Goal: Transaction & Acquisition: Obtain resource

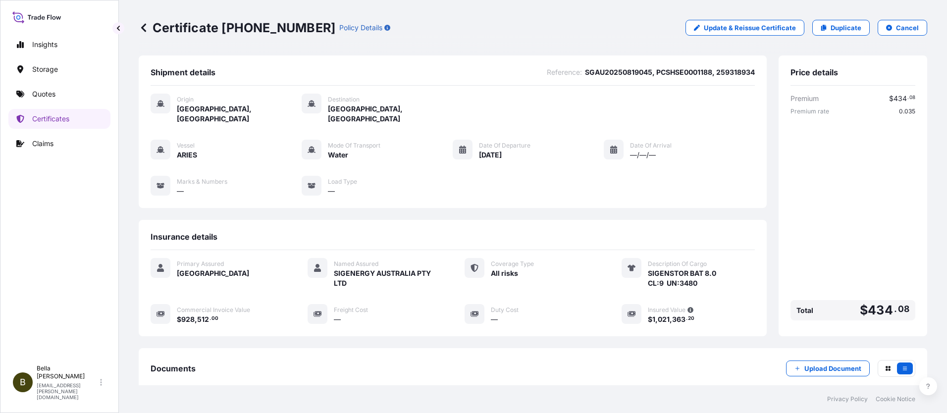
scroll to position [99, 0]
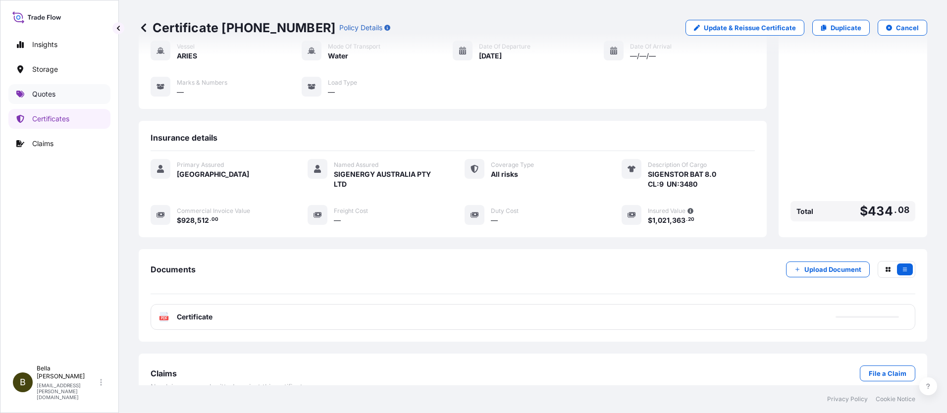
click at [39, 97] on p "Quotes" at bounding box center [43, 94] width 23 height 10
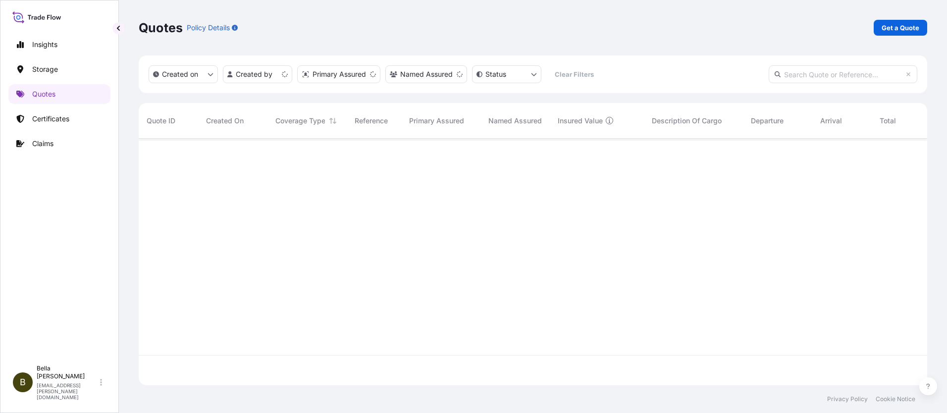
scroll to position [245, 781]
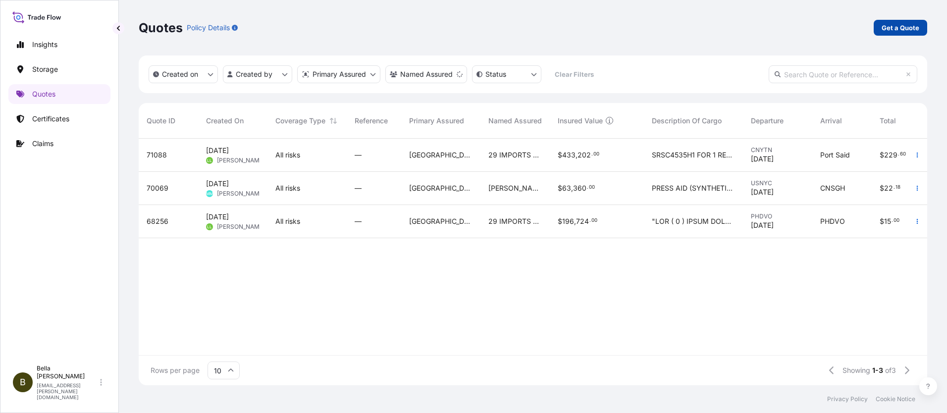
click at [896, 32] on p "Get a Quote" at bounding box center [900, 28] width 38 height 10
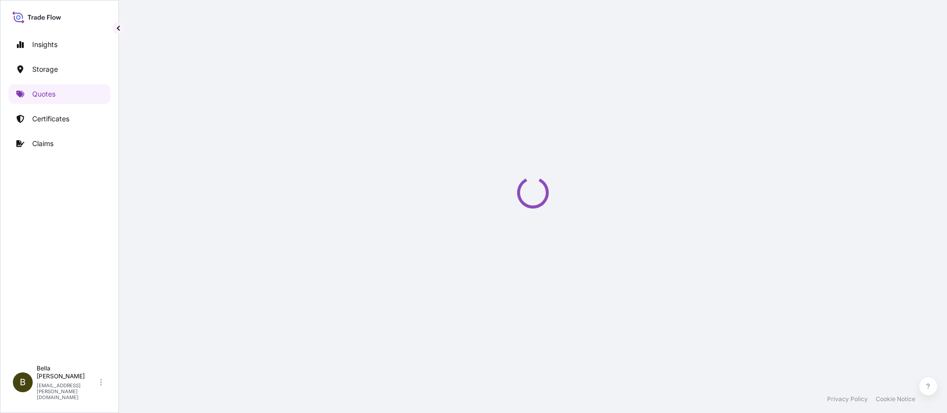
scroll to position [16, 0]
select select "Water"
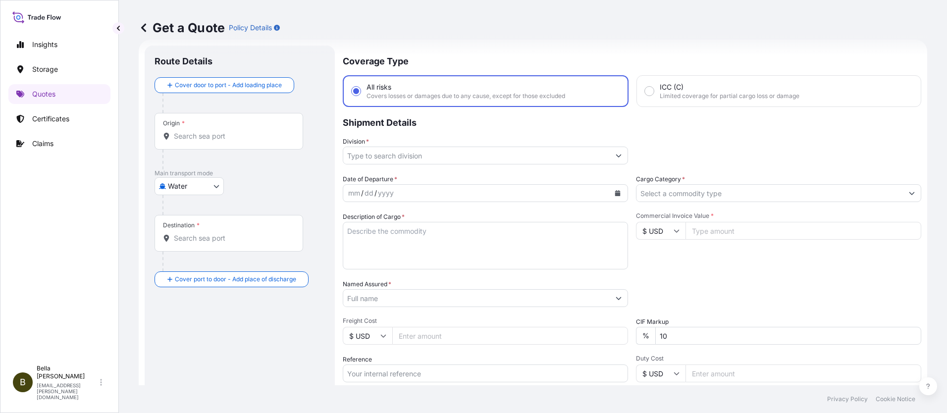
click at [198, 137] on input "Origin *" at bounding box center [232, 136] width 117 height 10
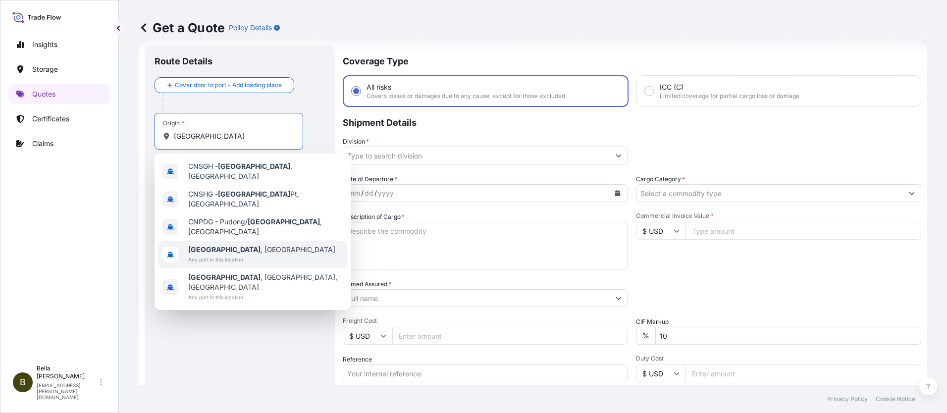
click at [241, 245] on span "[GEOGRAPHIC_DATA] , [GEOGRAPHIC_DATA]" at bounding box center [261, 250] width 147 height 10
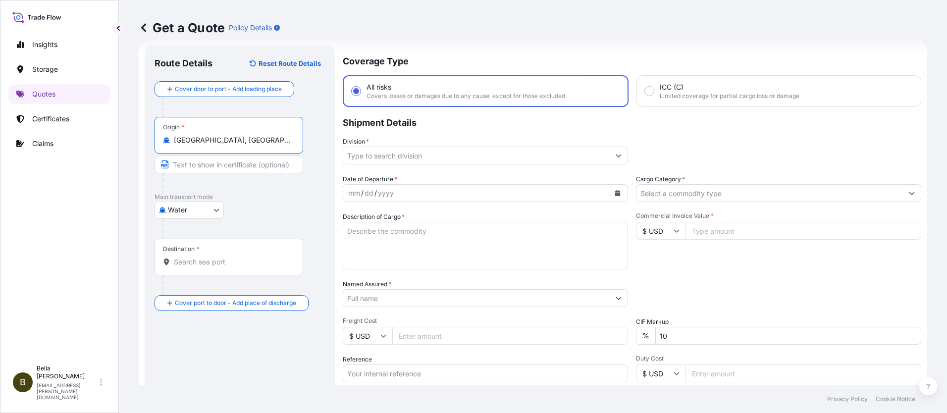
type input "[GEOGRAPHIC_DATA], [GEOGRAPHIC_DATA]"
click at [196, 263] on input "Destination *" at bounding box center [232, 262] width 117 height 10
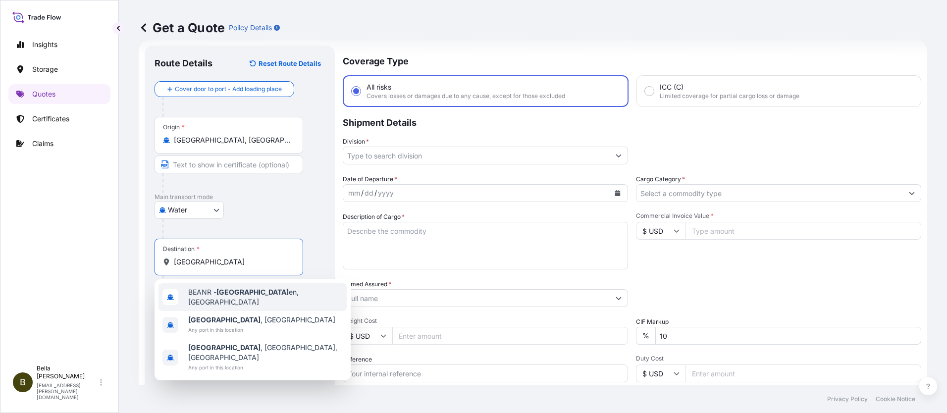
click at [213, 294] on span "BEANR - [GEOGRAPHIC_DATA] en, [GEOGRAPHIC_DATA]" at bounding box center [265, 297] width 154 height 20
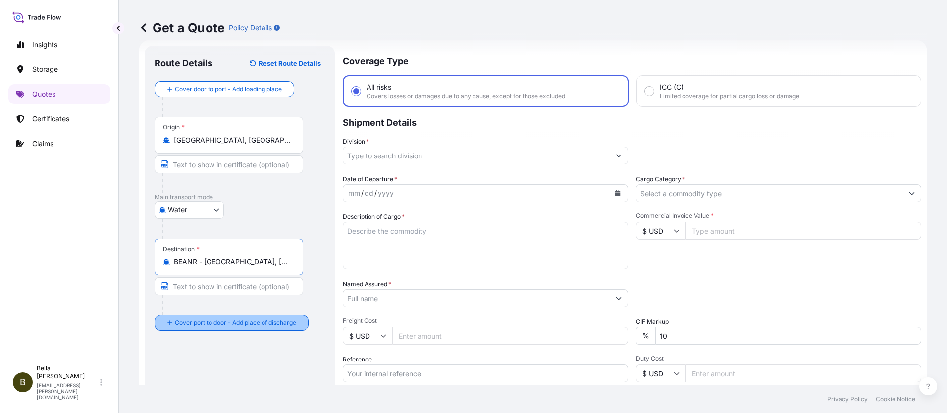
type input "BEANR - [GEOGRAPHIC_DATA], [GEOGRAPHIC_DATA]"
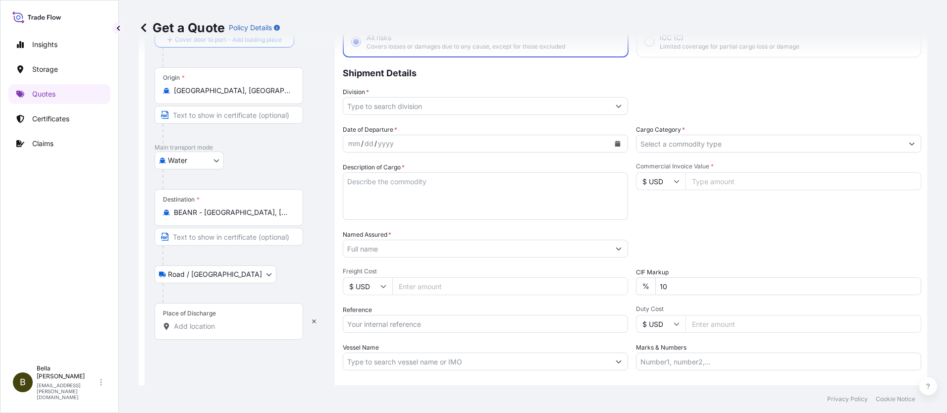
scroll to position [115, 0]
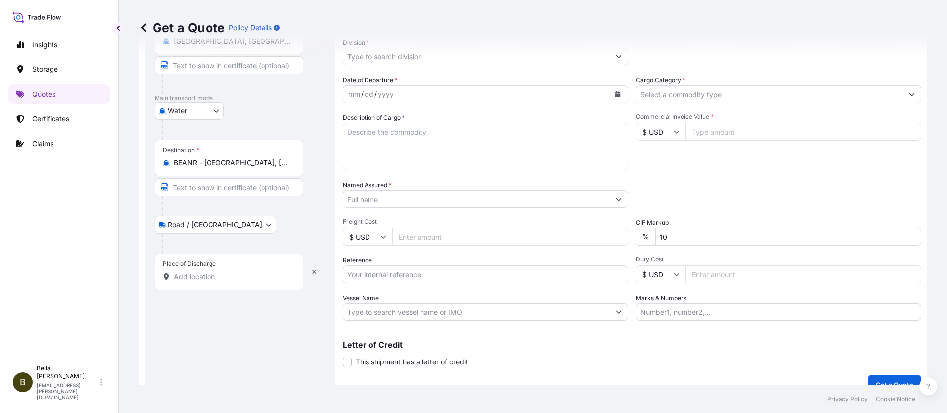
click at [201, 278] on input "Place of Discharge" at bounding box center [232, 277] width 117 height 10
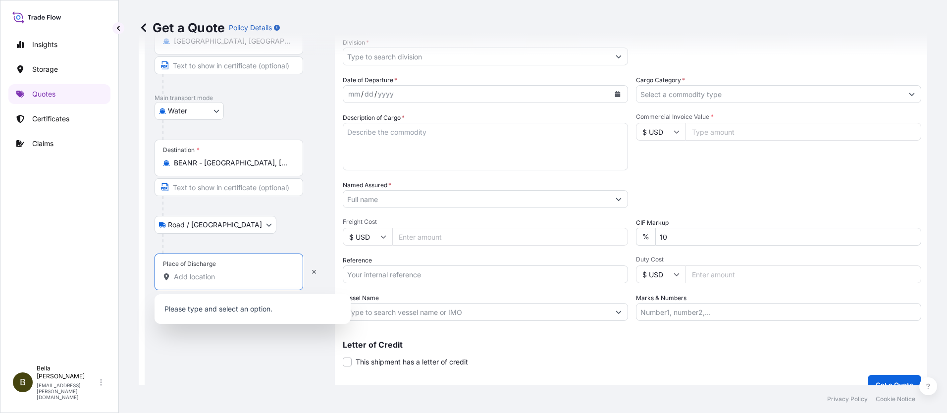
click at [187, 276] on input "Place of Discharge" at bounding box center [232, 277] width 117 height 10
paste input "[GEOGRAPHIC_DATA]"
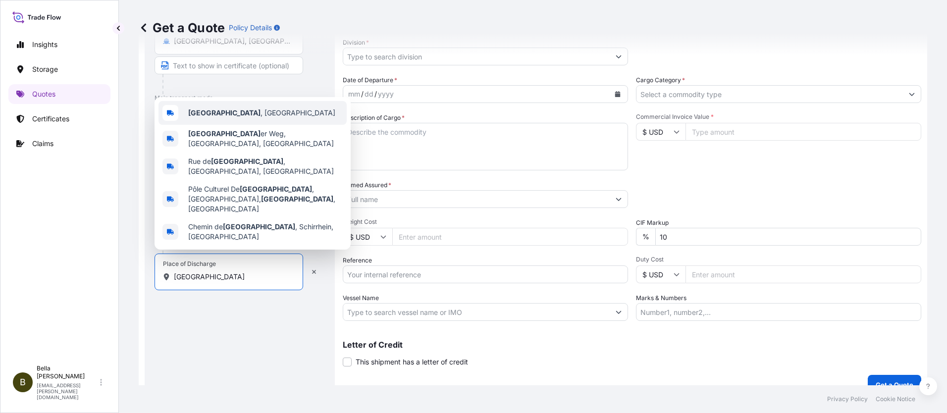
click at [232, 118] on span "[GEOGRAPHIC_DATA] , [GEOGRAPHIC_DATA]" at bounding box center [261, 113] width 147 height 10
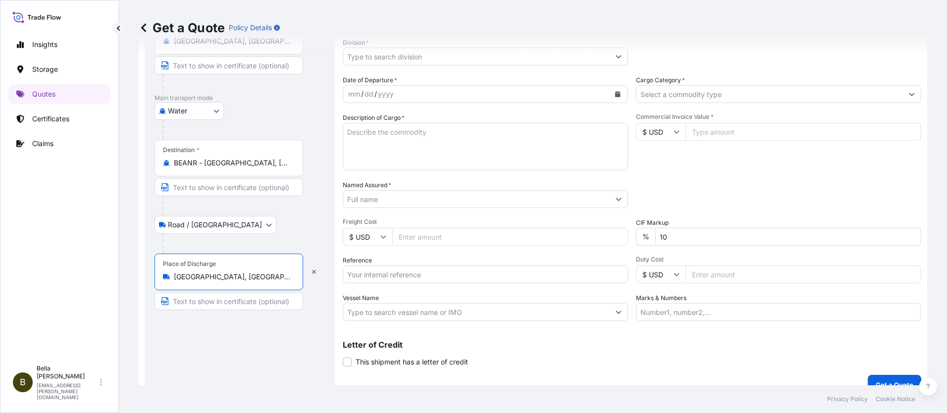
type input "[GEOGRAPHIC_DATA], [GEOGRAPHIC_DATA]"
click at [75, 275] on div "Insights Storage Quotes Certificates Claims" at bounding box center [59, 193] width 102 height 334
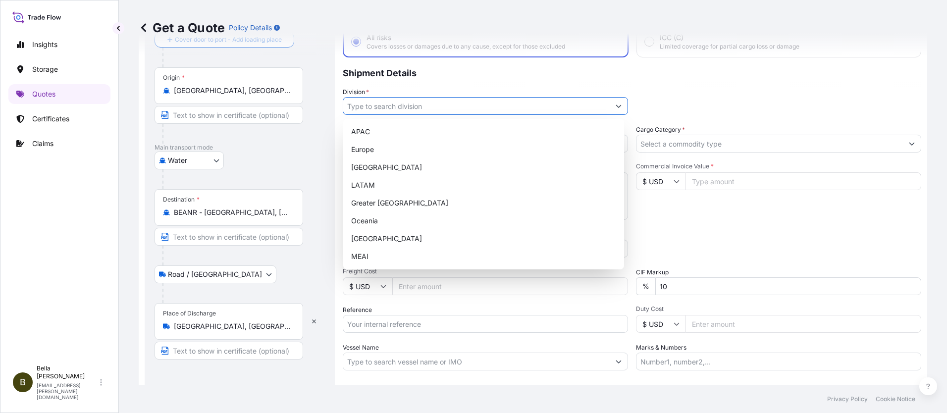
click at [407, 106] on input "Division *" at bounding box center [476, 106] width 266 height 18
click at [378, 132] on div "APAC" at bounding box center [483, 132] width 273 height 18
type input "APAC"
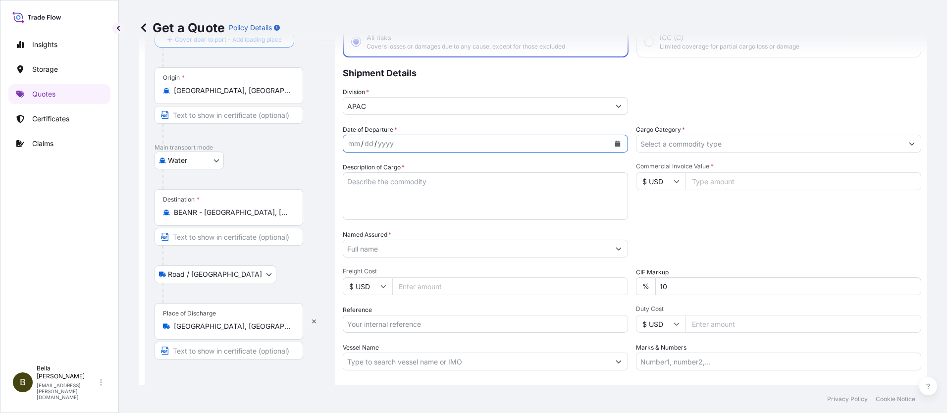
click at [613, 146] on button "Calendar" at bounding box center [617, 144] width 16 height 16
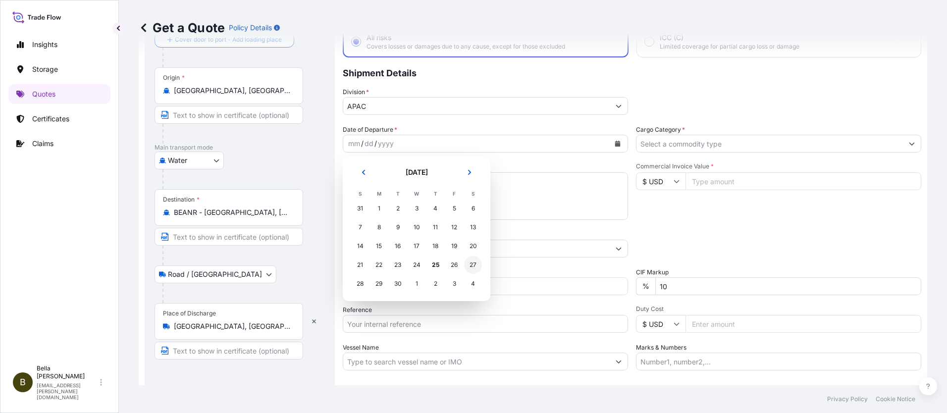
click at [469, 263] on div "27" at bounding box center [473, 265] width 18 height 18
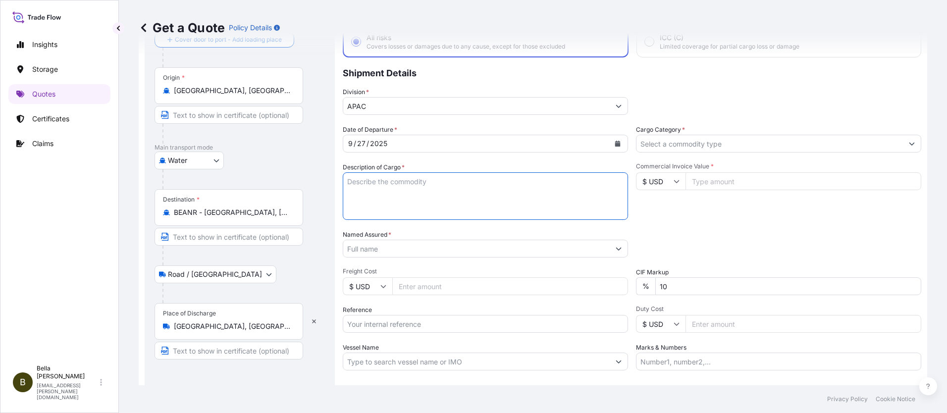
click at [398, 195] on textarea "Description of Cargo *" at bounding box center [485, 196] width 285 height 48
paste textarea "METHYL(R)-(+)-2-(4–HYDROXYPHENOXY)PROPIONATE"
type textarea "METHYL(R)-(+)-2-(4–HYDROXYPHENOXY)PROPIONATE"
click at [371, 250] on input "Named Assured *" at bounding box center [476, 249] width 266 height 18
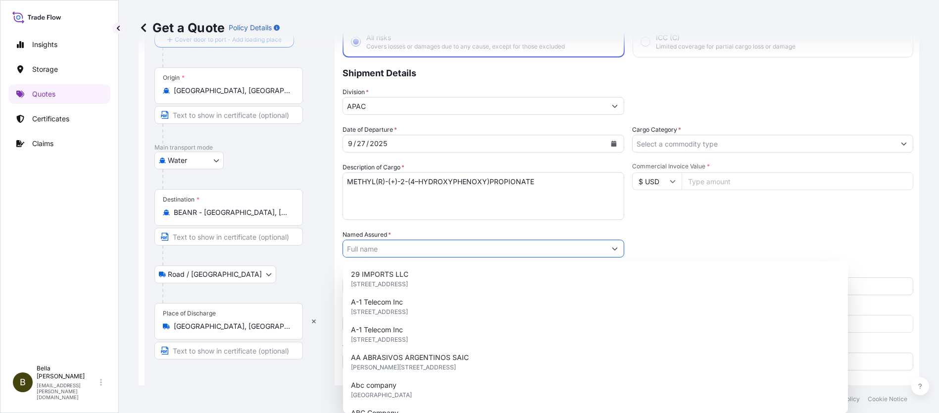
paste input "SHANGHAI GERIN BIO-TECH CO., LTD"
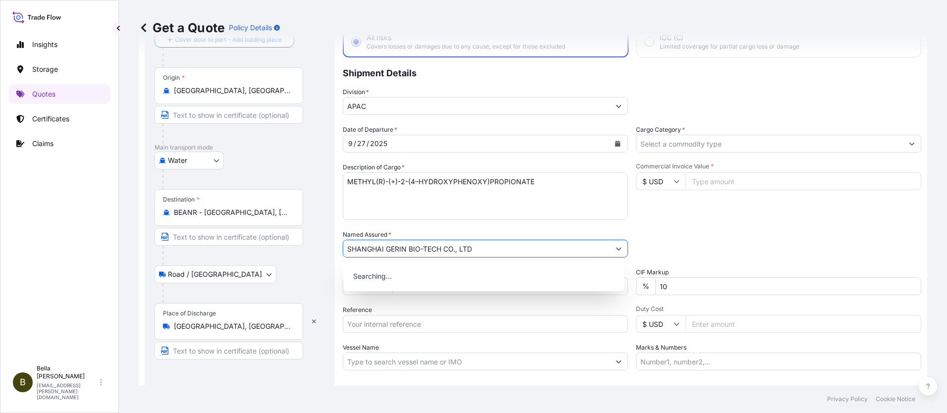
type input "SHANGHAI GERIN BIO-TECH CO., LTD"
click at [112, 249] on div "Insights Storage Quotes Certificates Claims B [PERSON_NAME] [EMAIL_ADDRESS][PER…" at bounding box center [59, 206] width 119 height 413
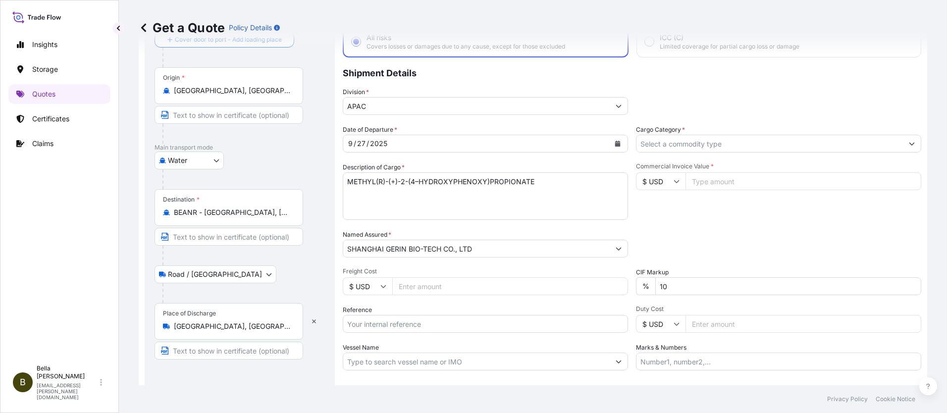
click at [391, 323] on input "Reference" at bounding box center [485, 324] width 285 height 18
paste input "MBL#: 258625880, HBL#: CSHSE0432699, PO#: 4500126591"
click at [393, 322] on input "MBL#: 258625880, HBL#: CSHSE0432699, PO#: 4500126591" at bounding box center [485, 324] width 285 height 18
click at [387, 325] on input "MBL#: 258625880, HBL#: CSHSE0432699, PO#: 4500126591" at bounding box center [485, 324] width 285 height 18
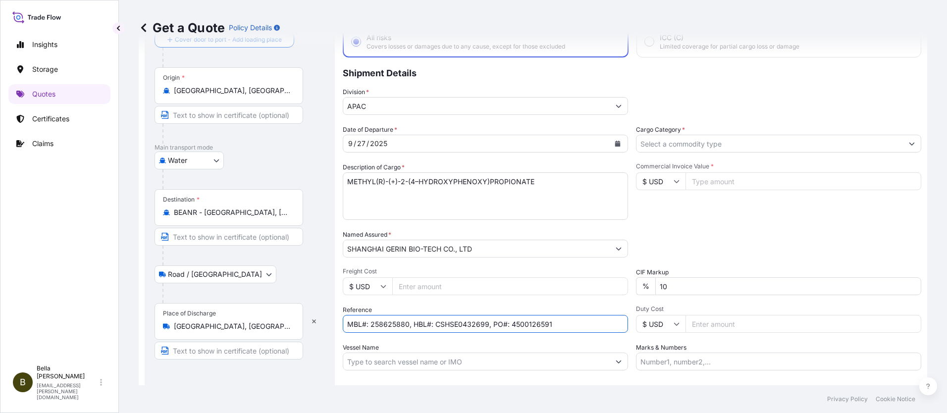
paste input "HDMUSHAE9463910"
drag, startPoint x: 507, startPoint y: 325, endPoint x: 523, endPoint y: 325, distance: 16.3
click at [523, 325] on input "MBL#: HDMUSHAE94639100, HBL#: CSHSE0432699, PO#: 4500126591" at bounding box center [485, 324] width 285 height 18
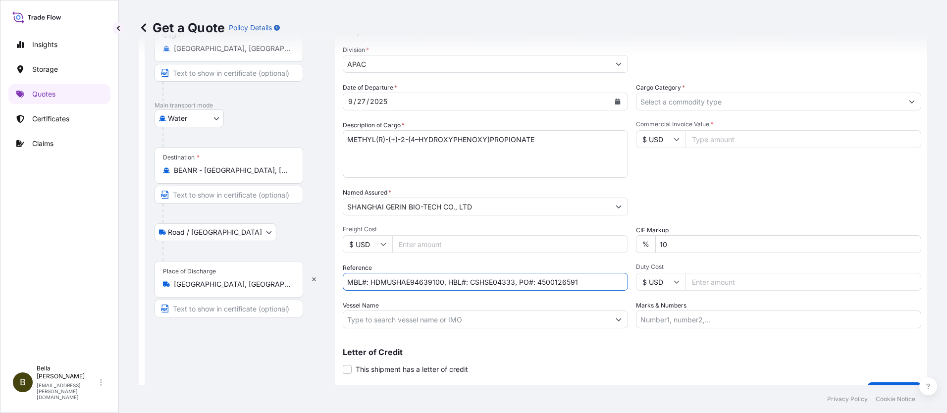
scroll to position [130, 0]
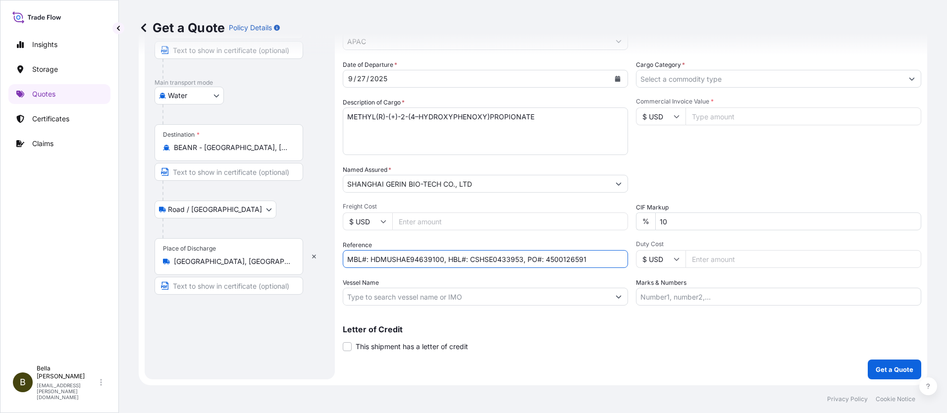
click at [571, 261] on input "MBL#: HDMUSHAE94639100, HBL#: CSHSE0433953, PO#: 4500126591" at bounding box center [485, 259] width 285 height 18
drag, startPoint x: 565, startPoint y: 257, endPoint x: 673, endPoint y: 265, distance: 108.2
click at [673, 265] on div "Date of Departure * [DATE] Cargo Category * Description of Cargo * METHYL(R)-(+…" at bounding box center [632, 183] width 578 height 246
type input "MBL#: HDMUSHAE94639100, HBL#: CSHSE0433953, PO#: 4500130722"
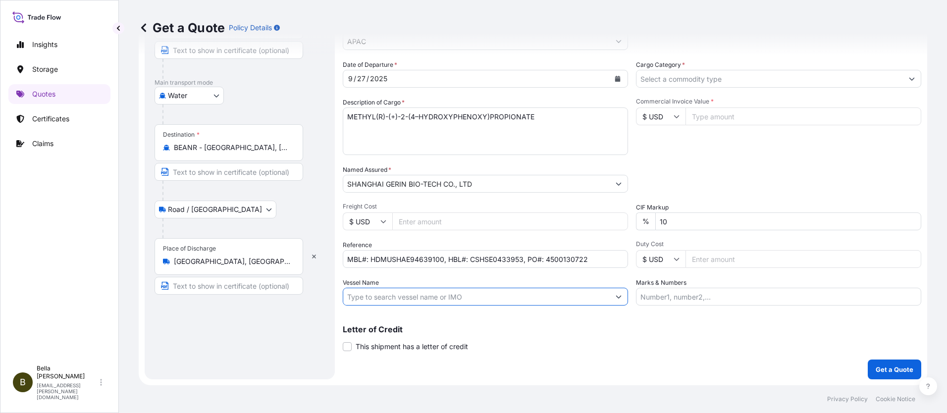
click at [465, 295] on input "Vessel Name" at bounding box center [476, 297] width 266 height 18
click at [418, 294] on input "Vessel Name" at bounding box center [476, 297] width 266 height 18
click at [419, 296] on input "Vessel Name" at bounding box center [476, 297] width 266 height 18
paste input "MSC [PERSON_NAME]"
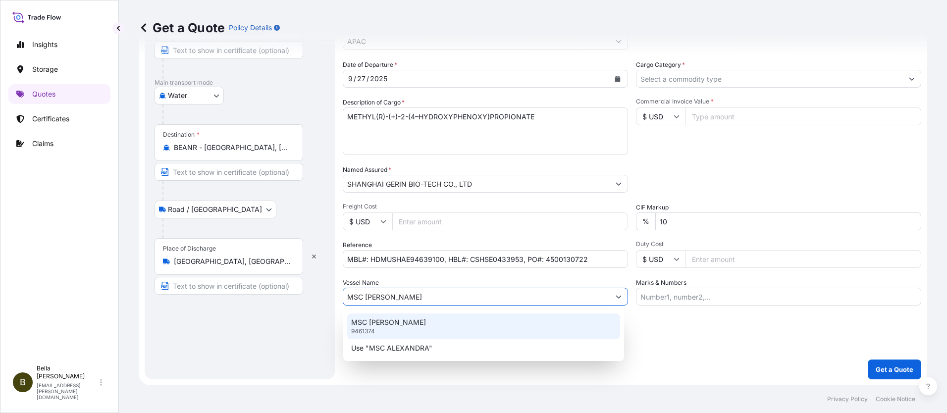
click at [410, 321] on p "MSC [PERSON_NAME]" at bounding box center [388, 322] width 75 height 10
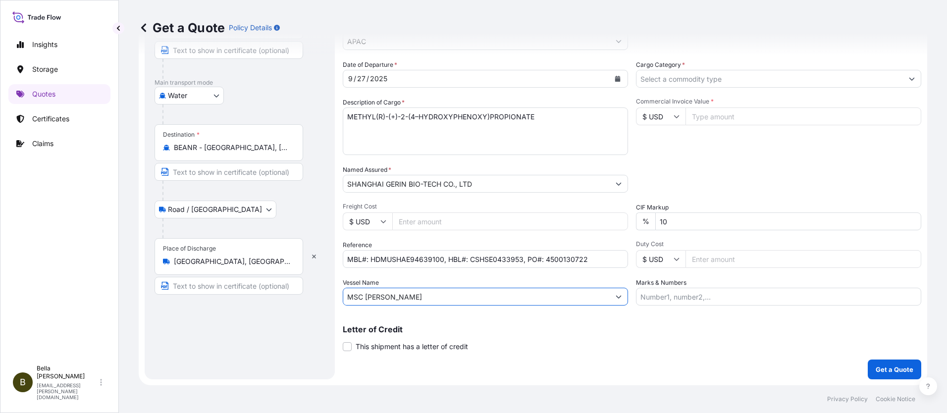
type input "MSC [PERSON_NAME]"
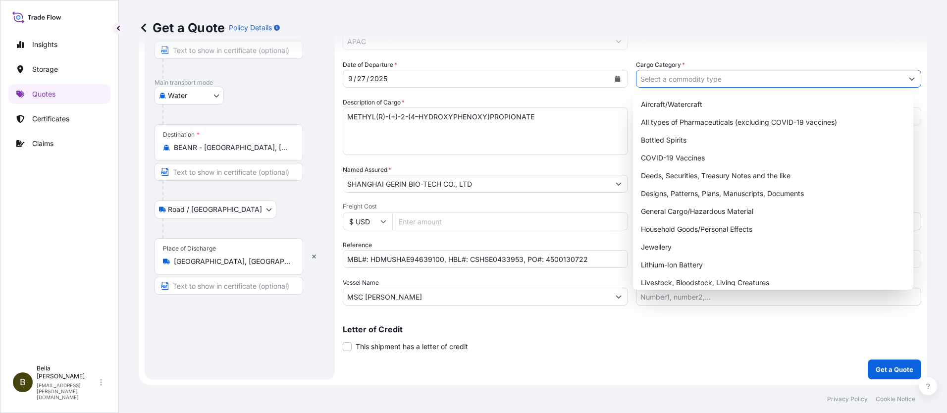
click at [701, 80] on input "Cargo Category *" at bounding box center [769, 79] width 266 height 18
click at [670, 208] on div "General Cargo/Hazardous Material" at bounding box center [773, 212] width 273 height 18
type input "General Cargo/Hazardous Material"
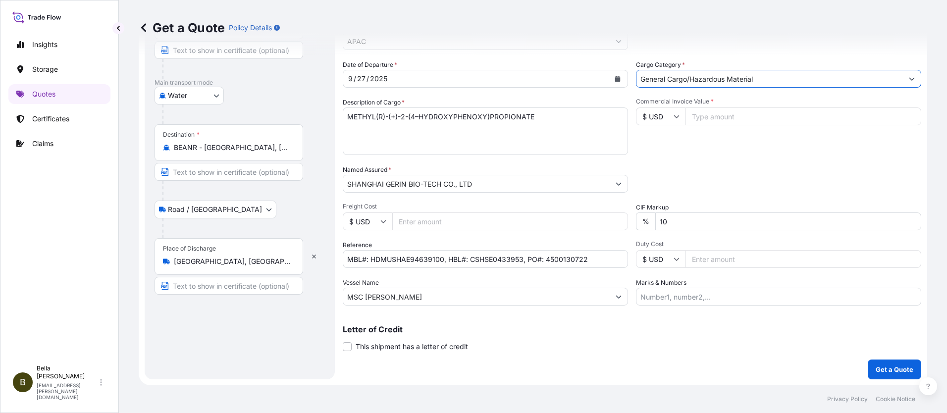
scroll to position [81, 0]
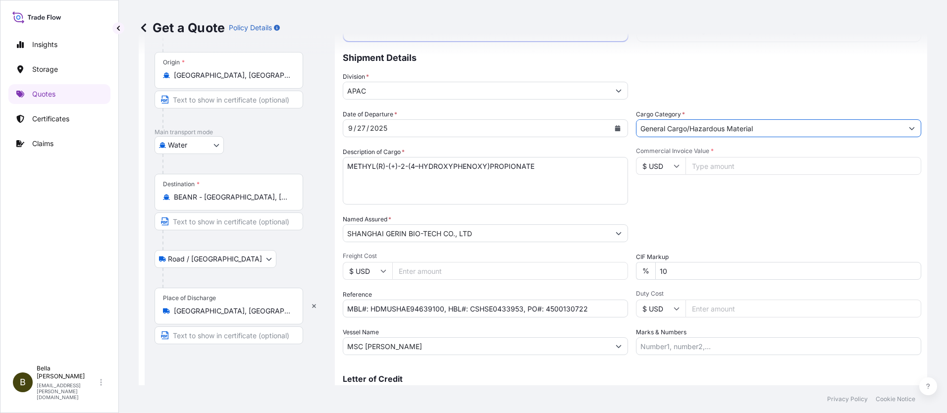
click at [699, 118] on div "Cargo Category * General Cargo/Hazardous Material" at bounding box center [778, 123] width 285 height 28
click at [699, 164] on input "Commercial Invoice Value *" at bounding box center [803, 166] width 236 height 18
type input "143360"
click at [734, 201] on div "Commercial Invoice Value * $ USD 143360" at bounding box center [778, 175] width 285 height 57
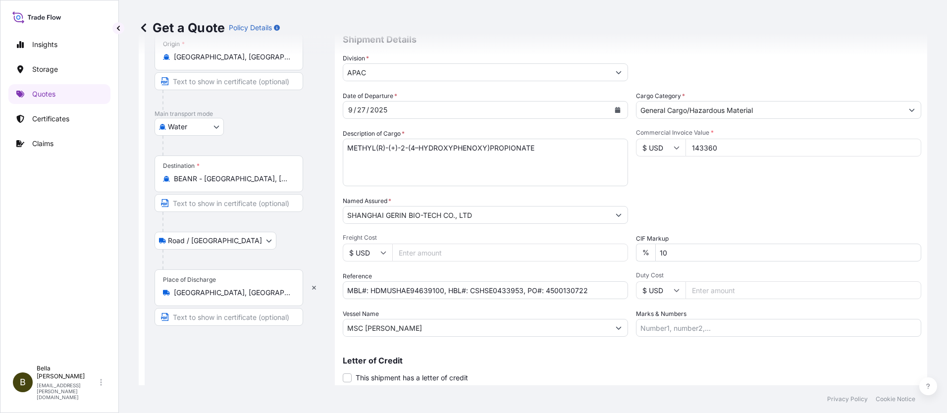
scroll to position [130, 0]
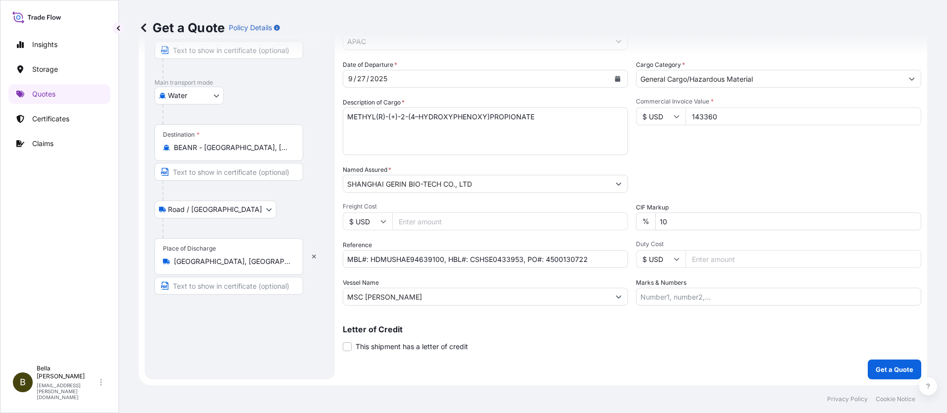
click at [591, 273] on div "Date of Departure * [DATE] Cargo Category * General Cargo/Hazardous Material De…" at bounding box center [632, 183] width 578 height 246
click at [475, 311] on div "Coverage Type All risks Covers losses or damages due to any cause, except for t…" at bounding box center [632, 155] width 578 height 448
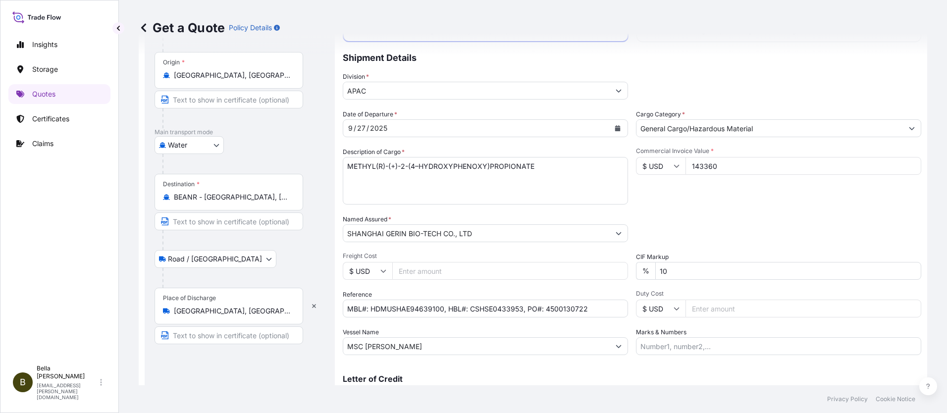
click at [702, 214] on div "Packing Category Type to search a container mode Please select a primary mode o…" at bounding box center [778, 228] width 285 height 28
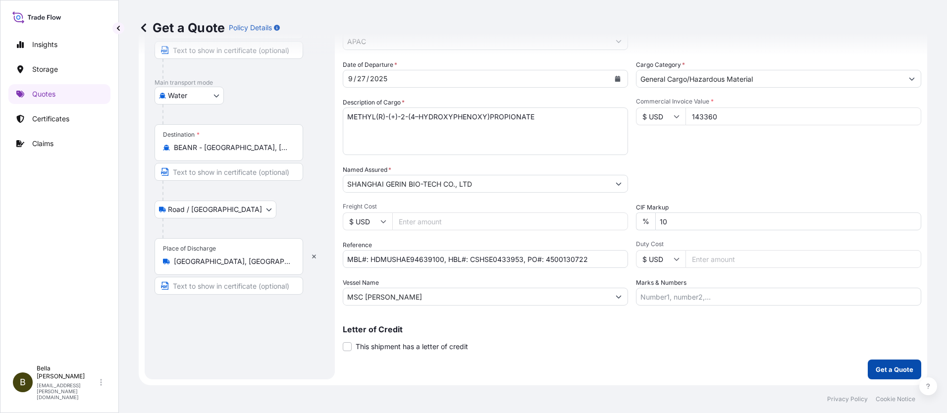
click at [886, 366] on p "Get a Quote" at bounding box center [894, 369] width 38 height 10
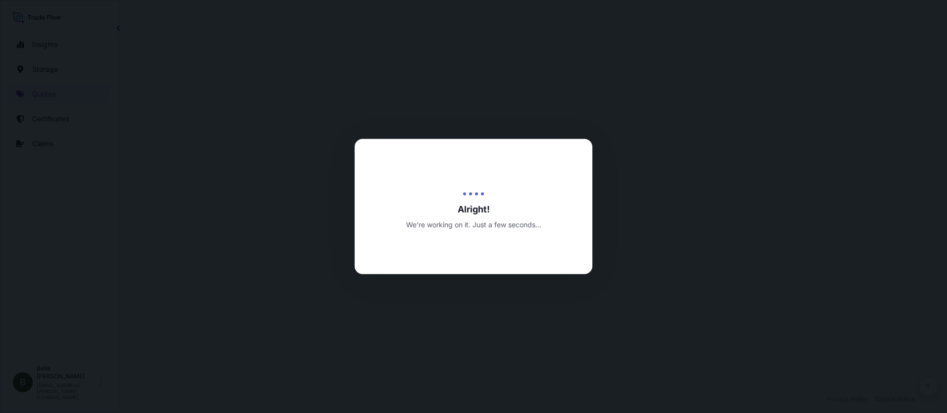
select select "Water"
select select "Road / [GEOGRAPHIC_DATA]"
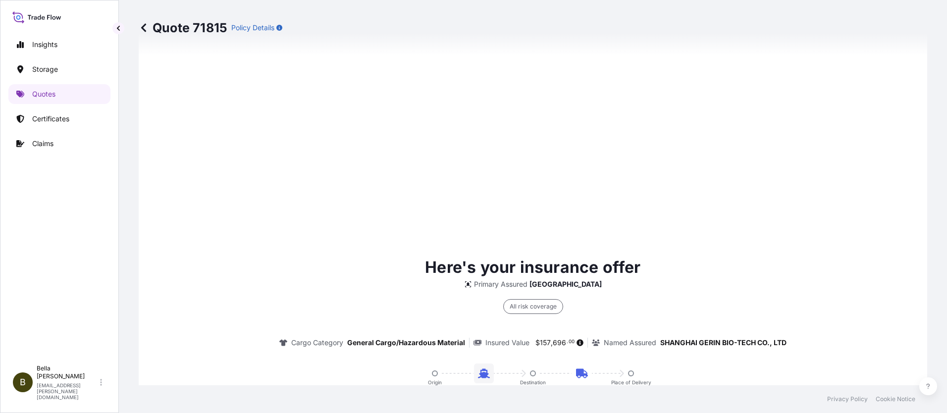
scroll to position [1513, 0]
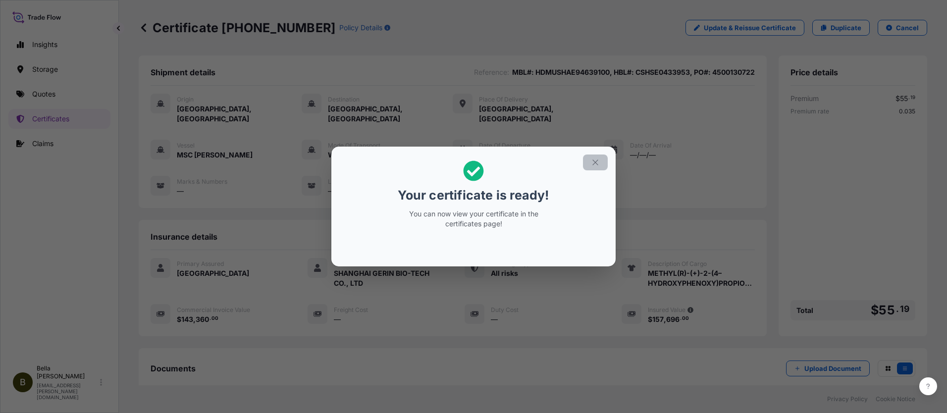
click at [596, 162] on icon "button" at bounding box center [595, 162] width 9 height 9
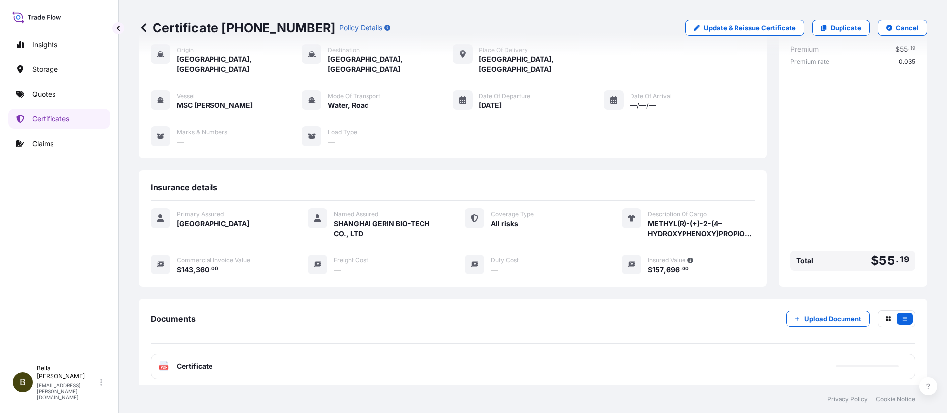
scroll to position [107, 0]
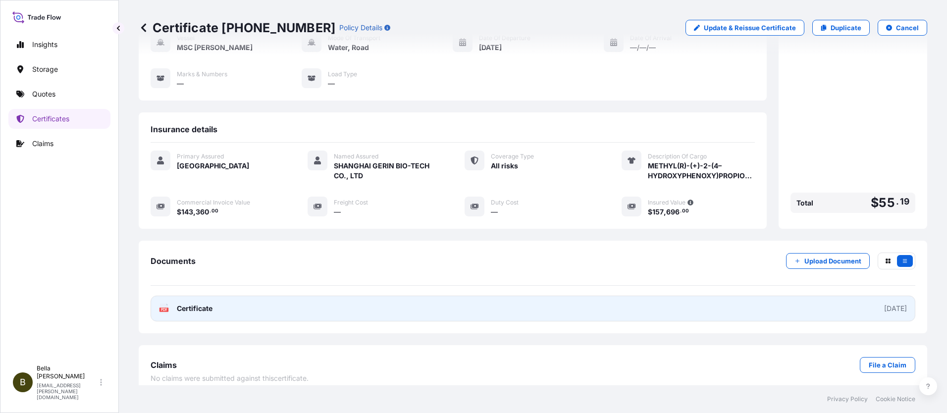
click at [336, 296] on link "PDF Certificate [DATE]" at bounding box center [533, 309] width 764 height 26
